Goal: Find specific page/section: Find specific page/section

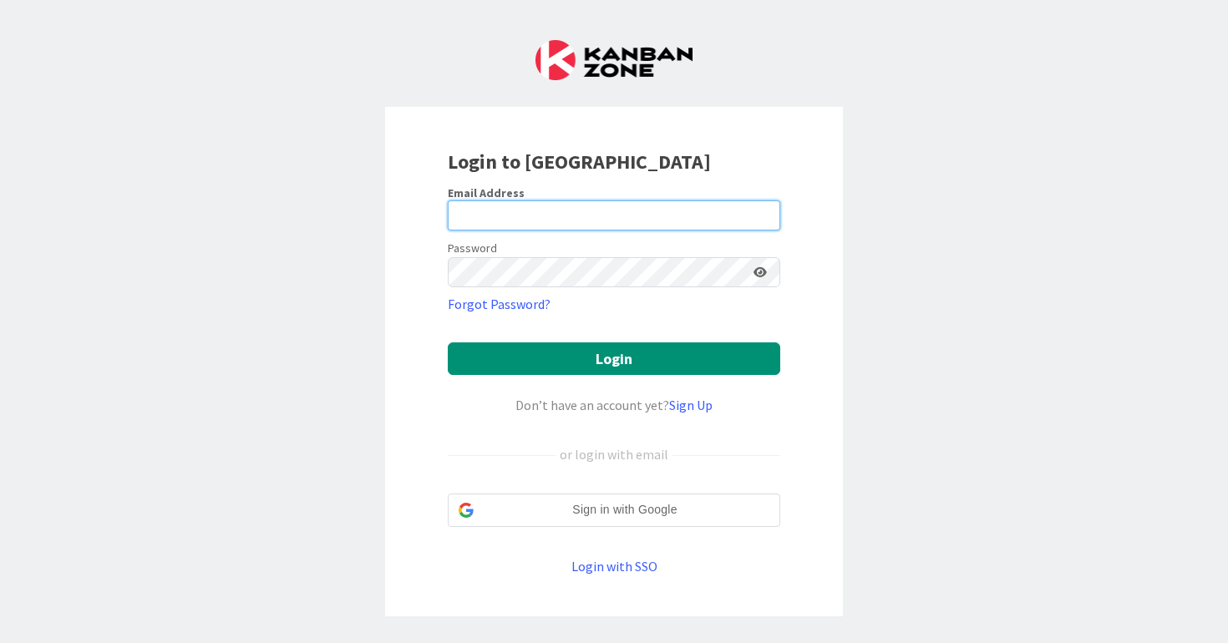
click at [708, 221] on input "email" at bounding box center [614, 216] width 333 height 30
type input "[PERSON_NAME][EMAIL_ADDRESS][PERSON_NAME][DOMAIN_NAME]"
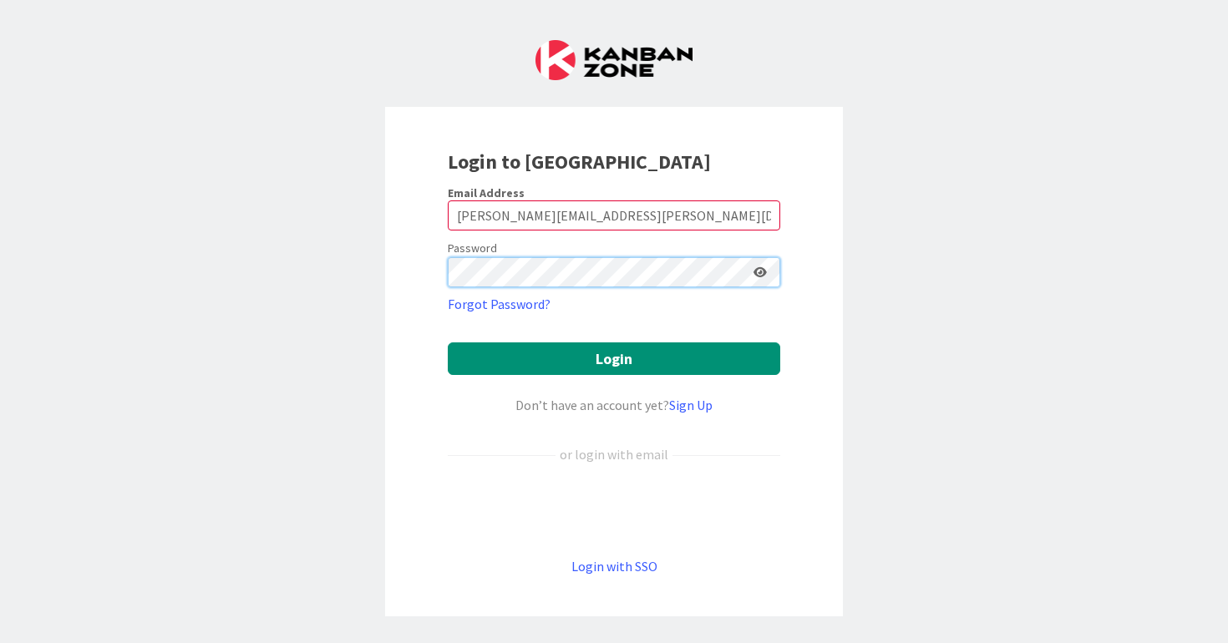
click at [448, 343] on button "Login" at bounding box center [614, 359] width 333 height 33
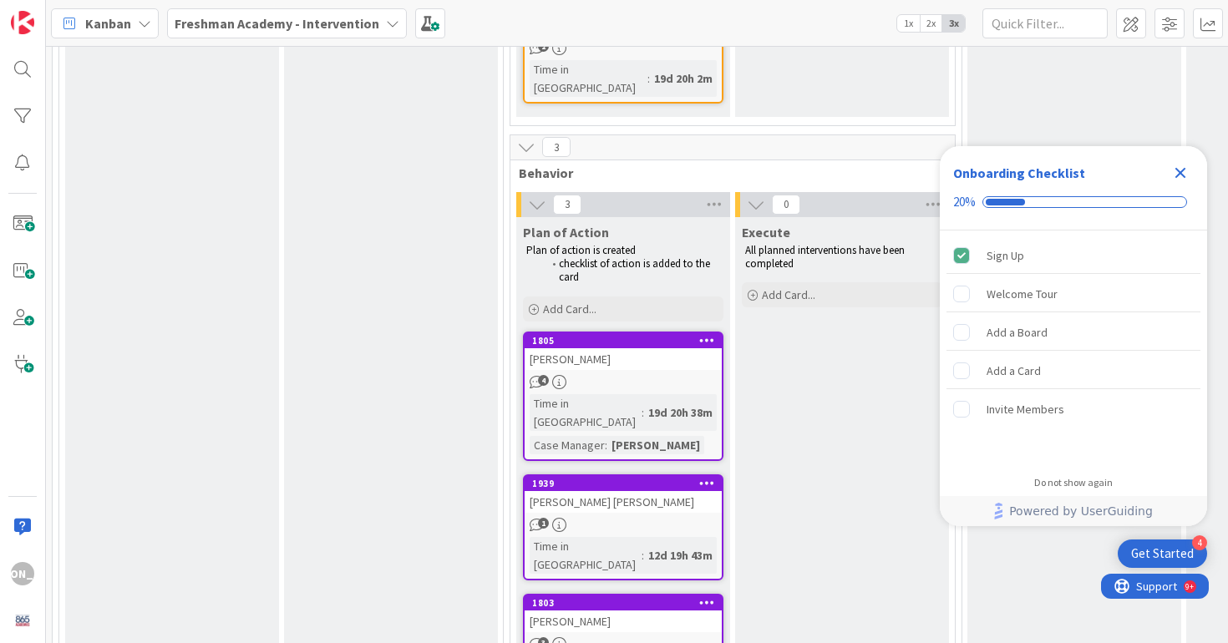
scroll to position [2085, 0]
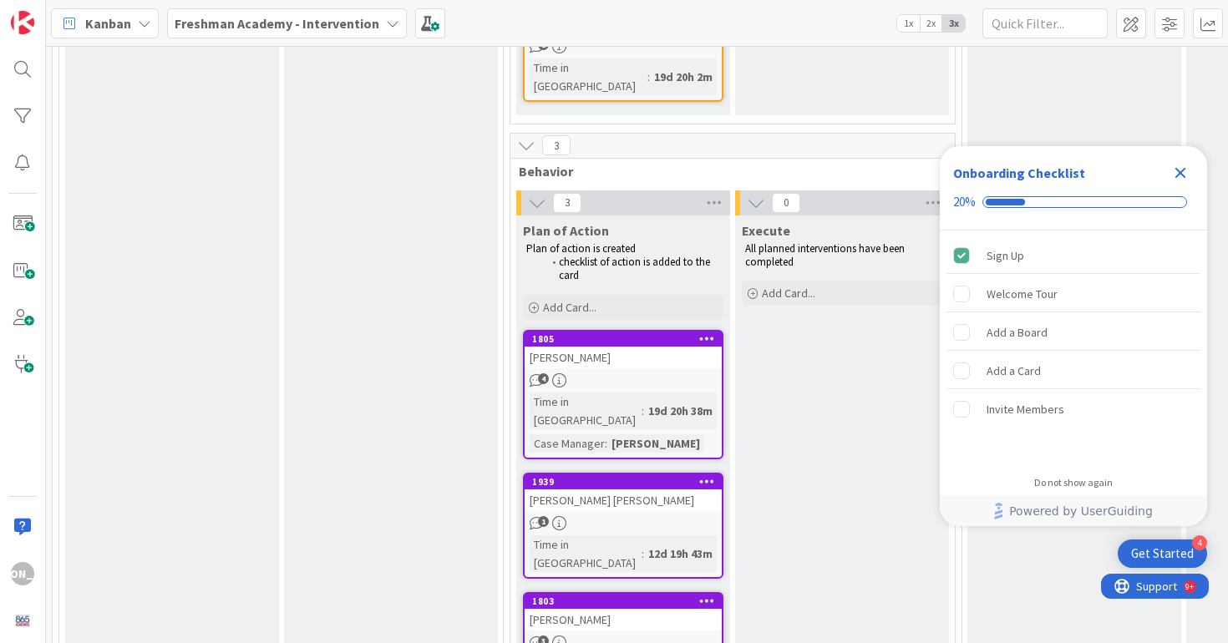
click at [1185, 168] on icon "Close Checklist" at bounding box center [1181, 173] width 11 height 11
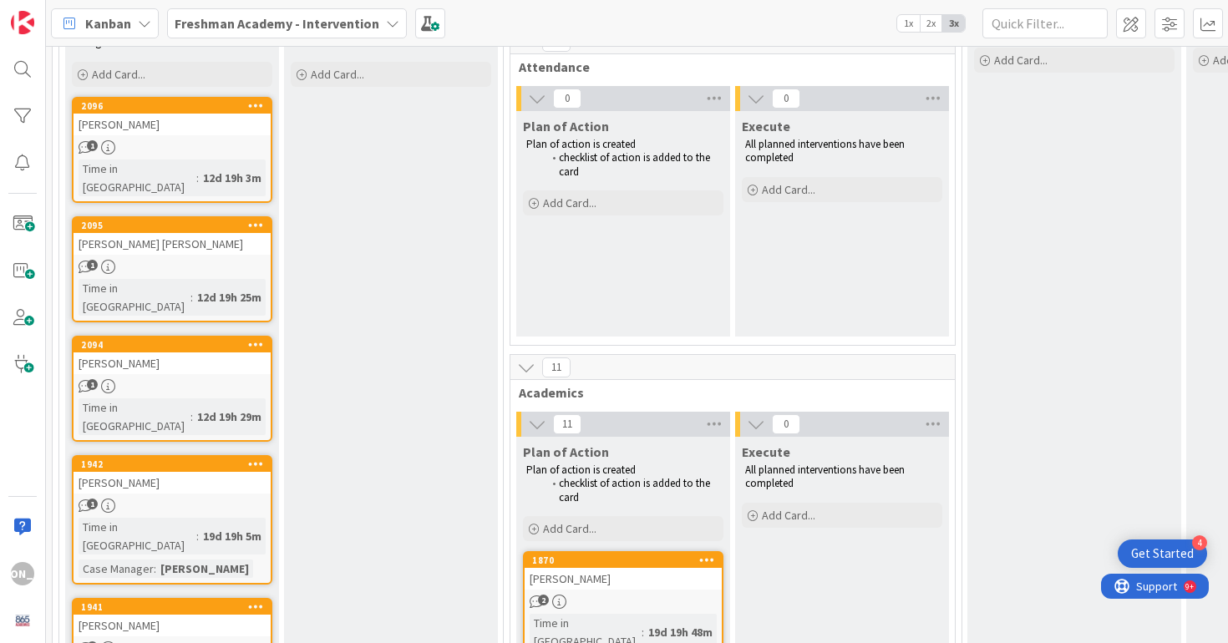
scroll to position [0, 0]
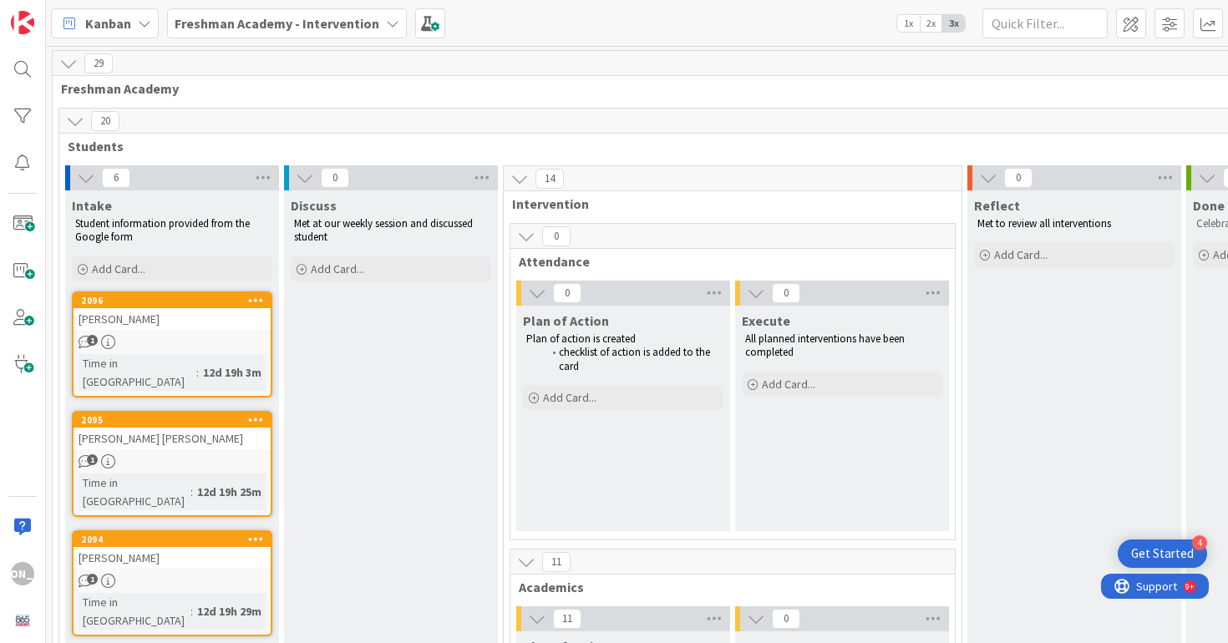
click at [137, 324] on div "[PERSON_NAME]" at bounding box center [172, 319] width 197 height 22
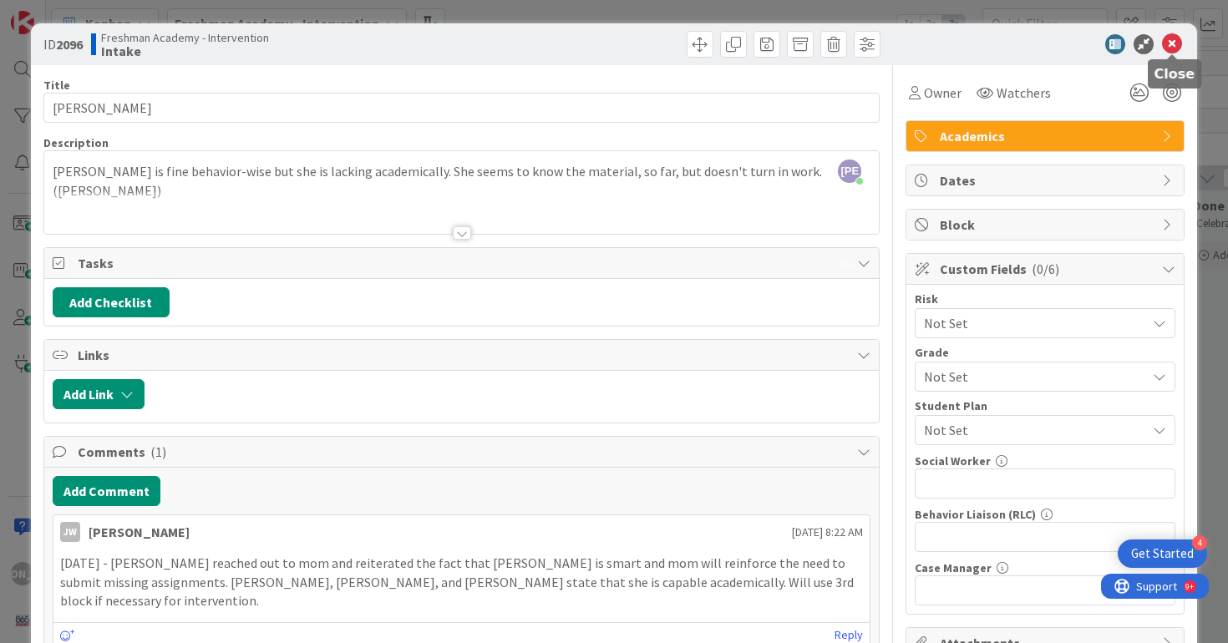
click at [1170, 42] on icon at bounding box center [1172, 44] width 20 height 20
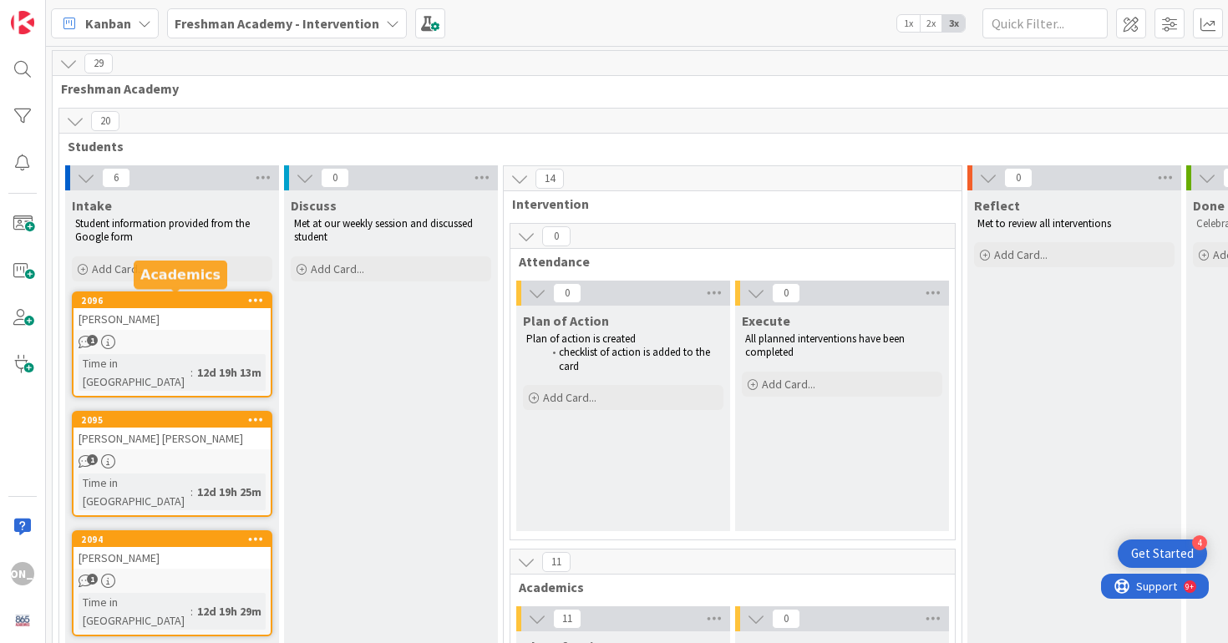
click at [204, 308] on div "[PERSON_NAME]" at bounding box center [172, 319] width 197 height 22
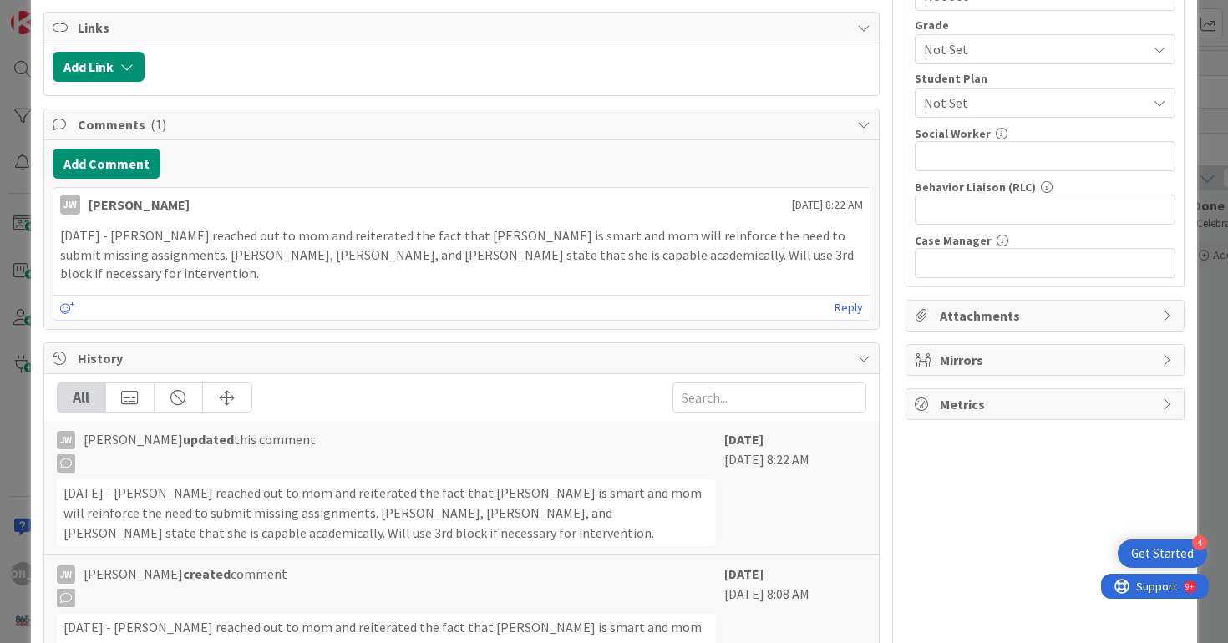
scroll to position [347, 0]
